Goal: Navigation & Orientation: Go to known website

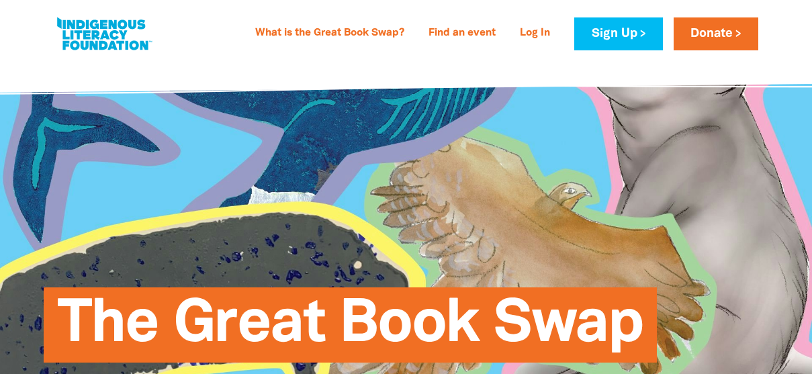
select select "AU"
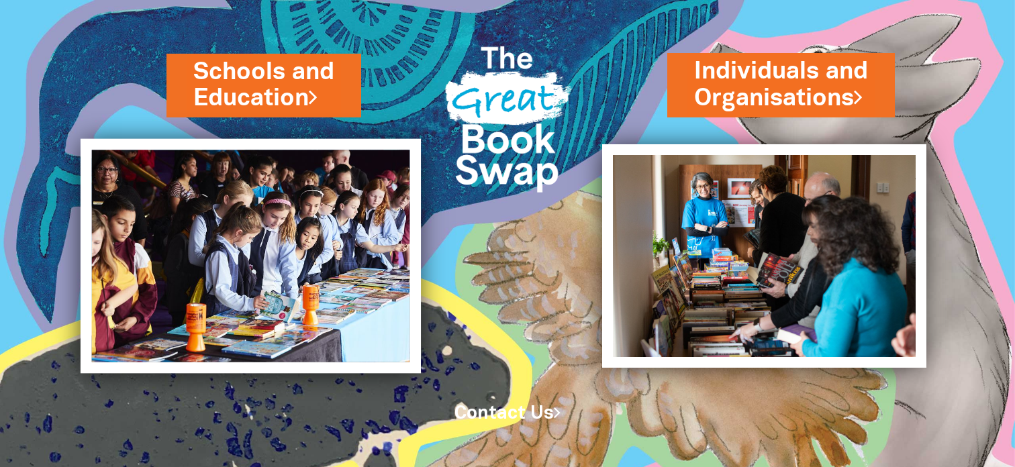
click at [348, 197] on img at bounding box center [250, 256] width 341 height 234
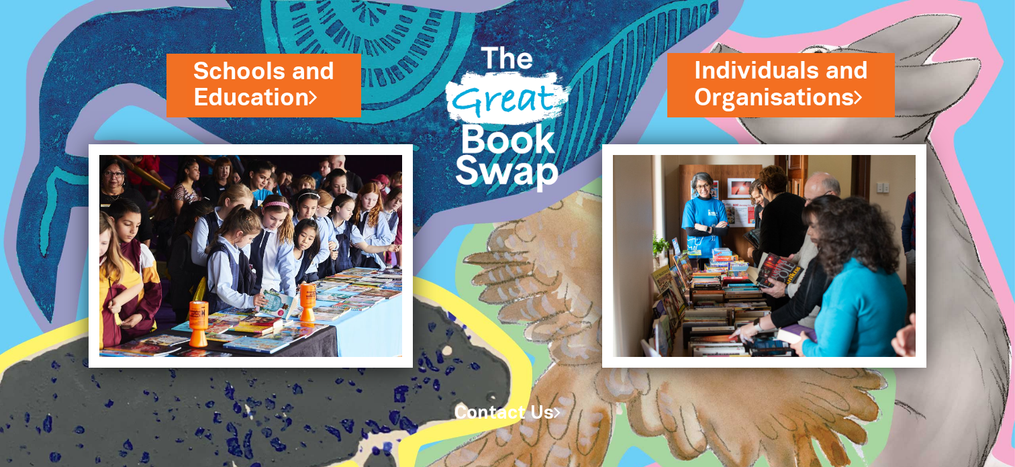
click at [475, 273] on div "Schools and Education Individuals and Organisations" at bounding box center [507, 184] width 1015 height 368
